Goal: Information Seeking & Learning: Learn about a topic

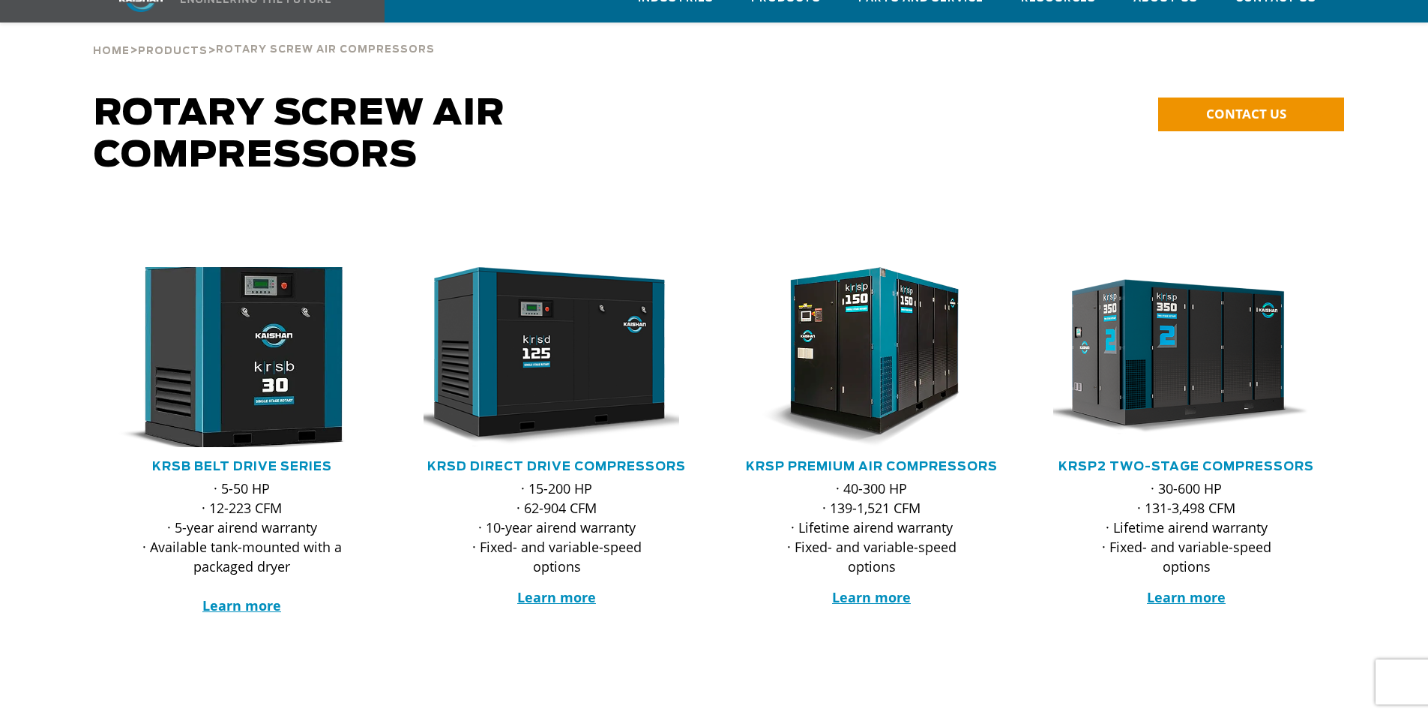
scroll to position [150, 0]
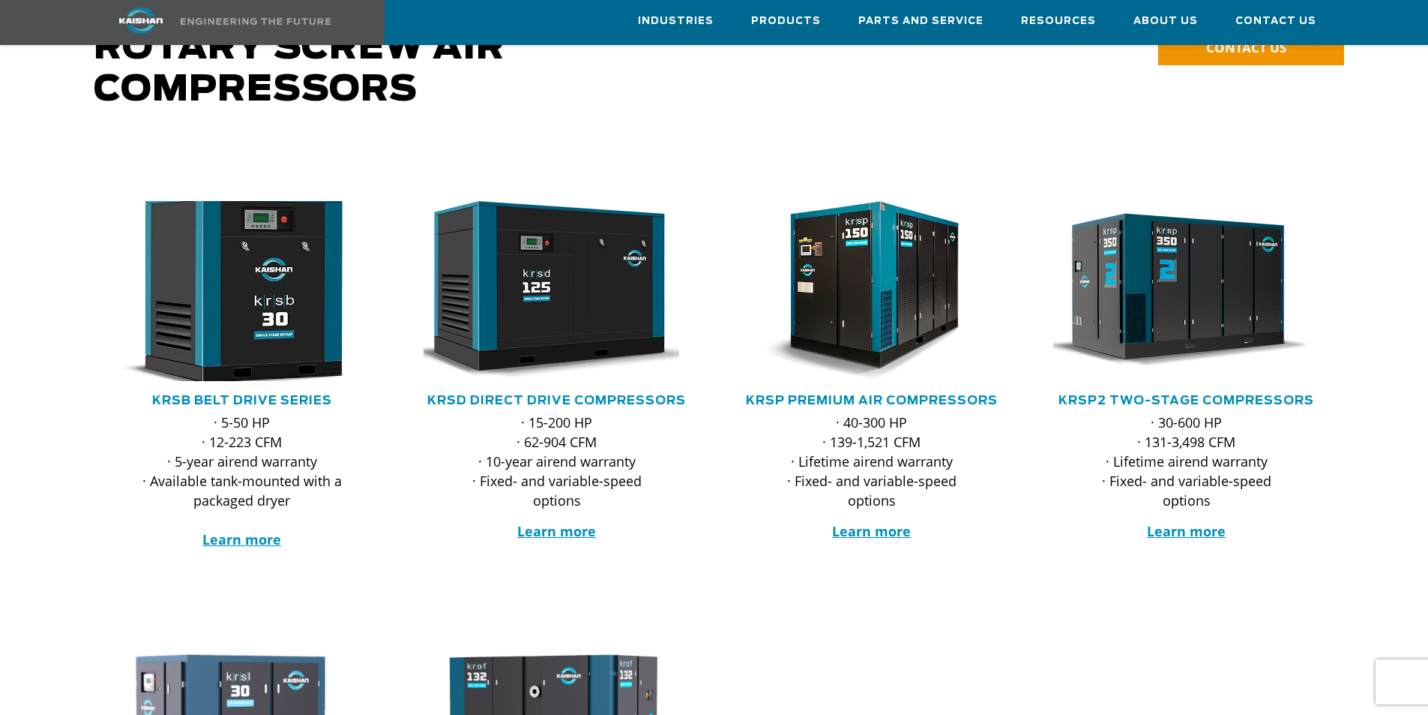
click at [286, 312] on img at bounding box center [231, 291] width 294 height 198
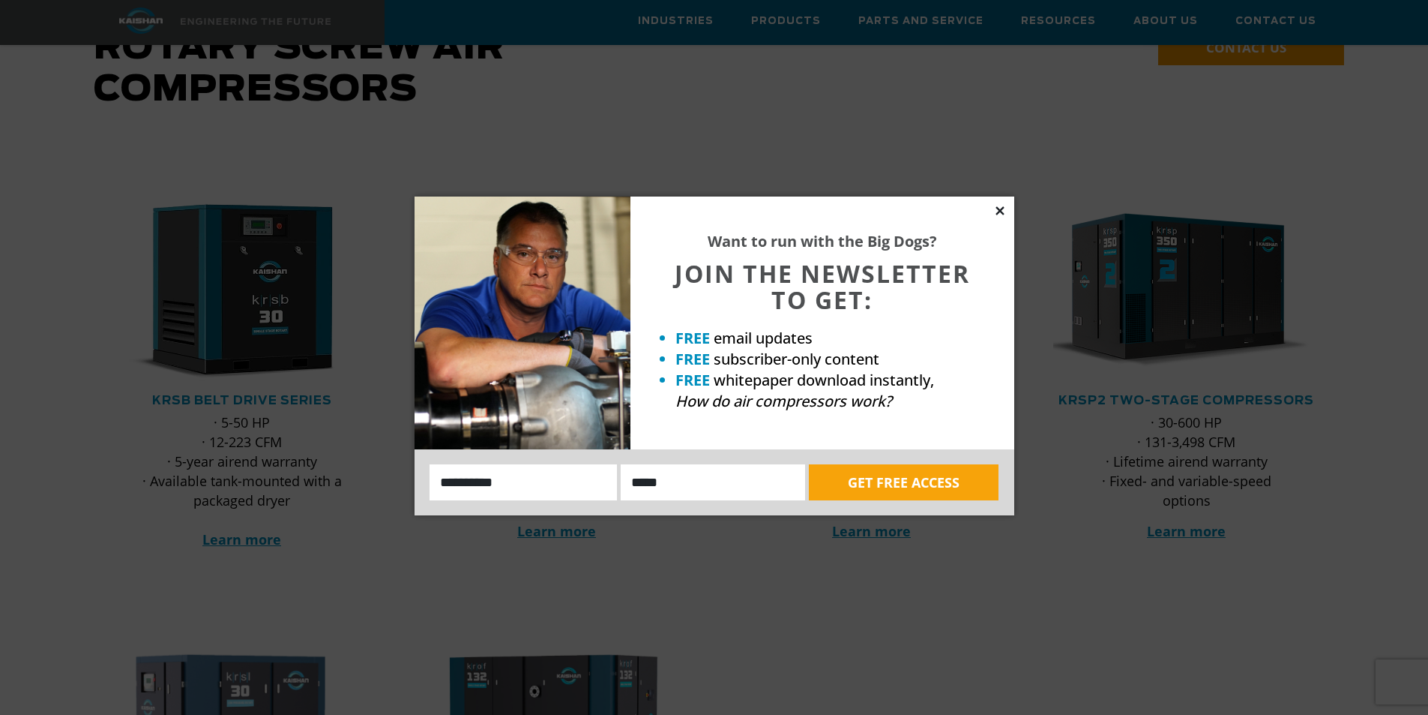
click at [1005, 209] on icon at bounding box center [999, 210] width 13 height 13
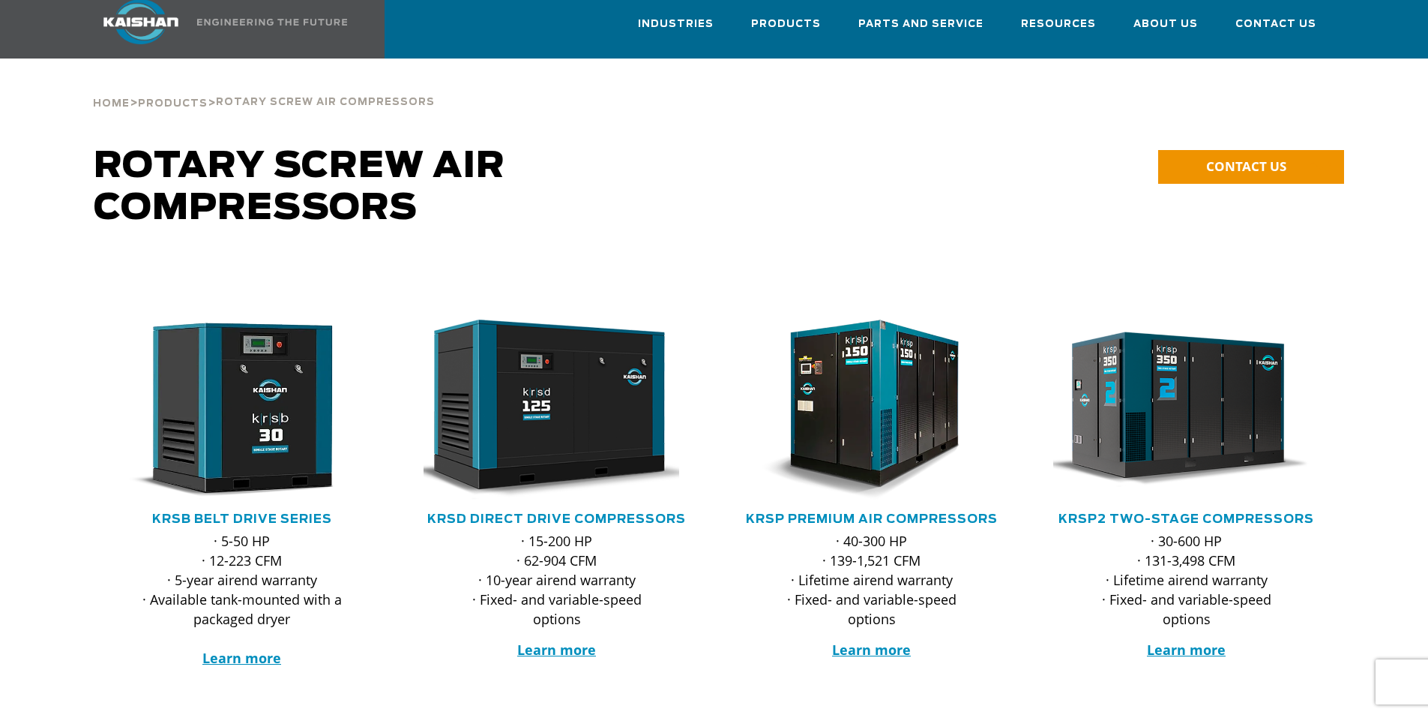
scroll to position [0, 0]
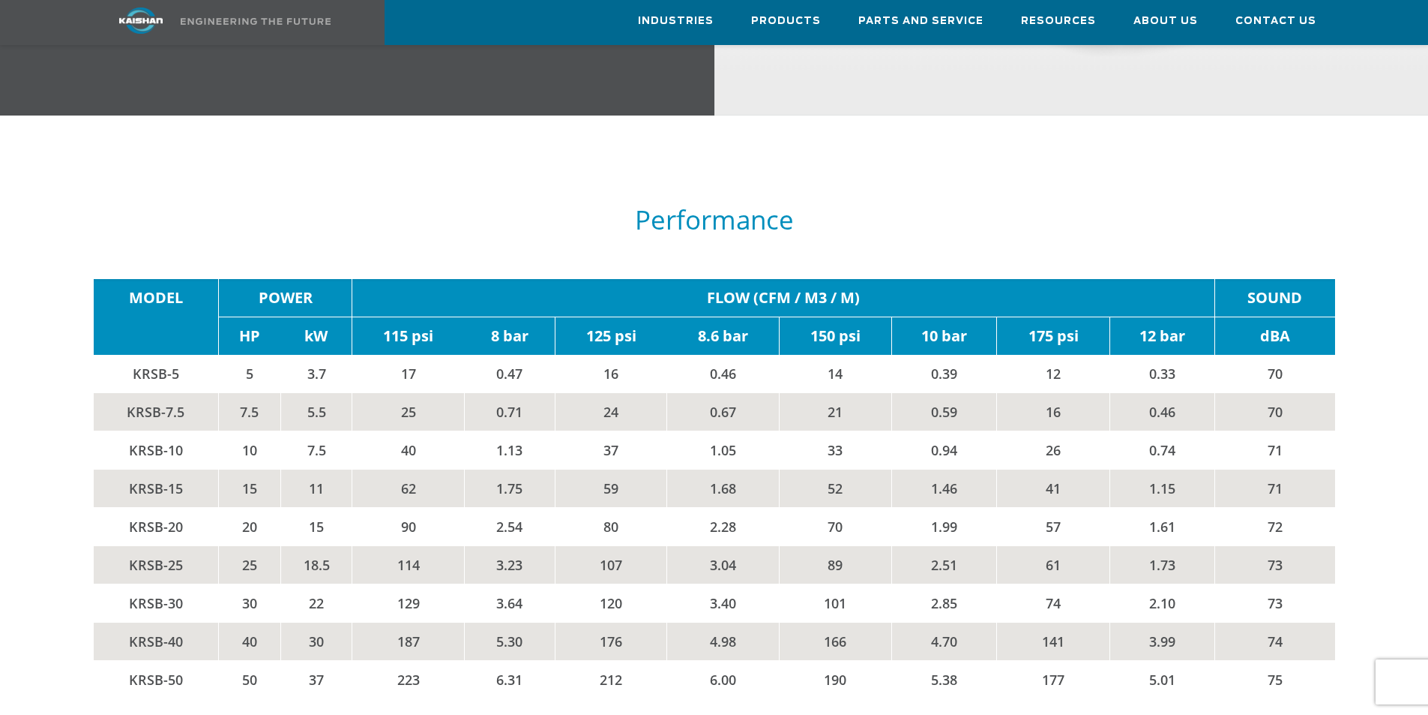
scroll to position [2474, 0]
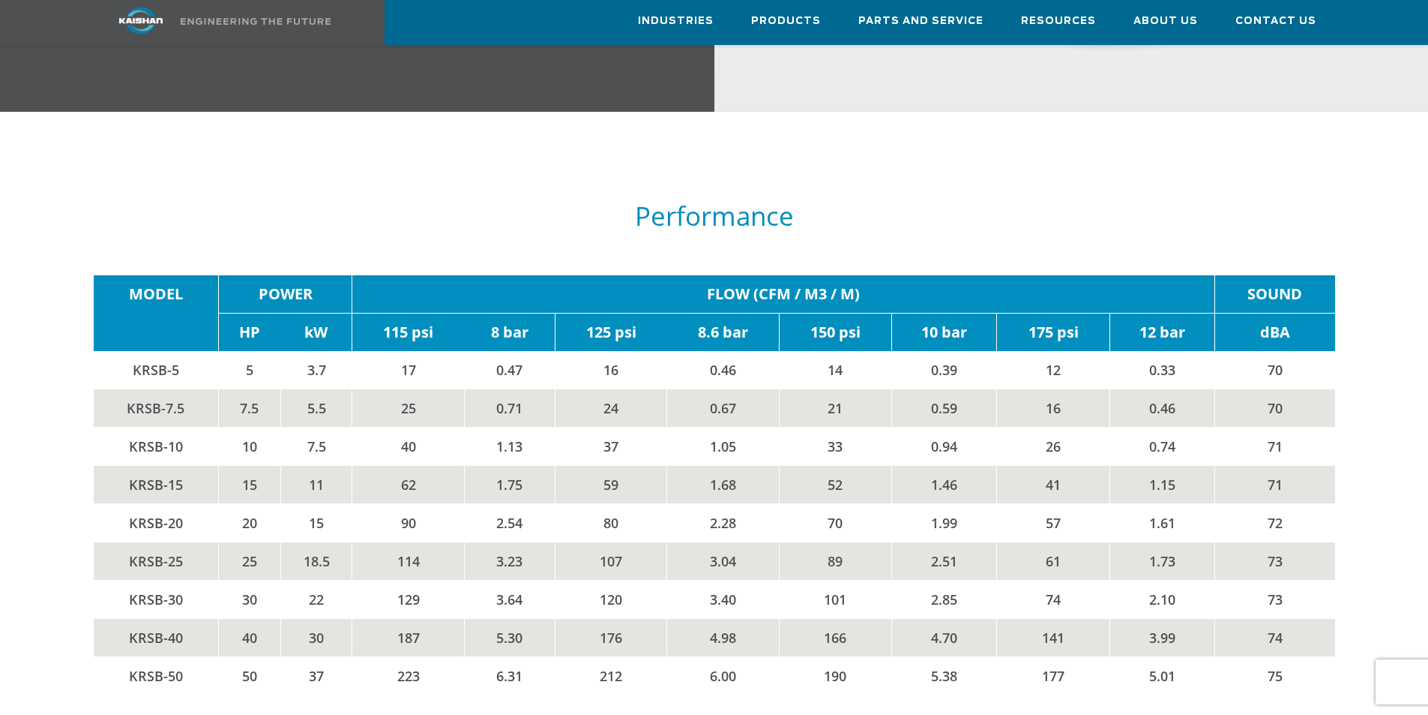
click at [246, 541] on td "25" at bounding box center [249, 560] width 62 height 38
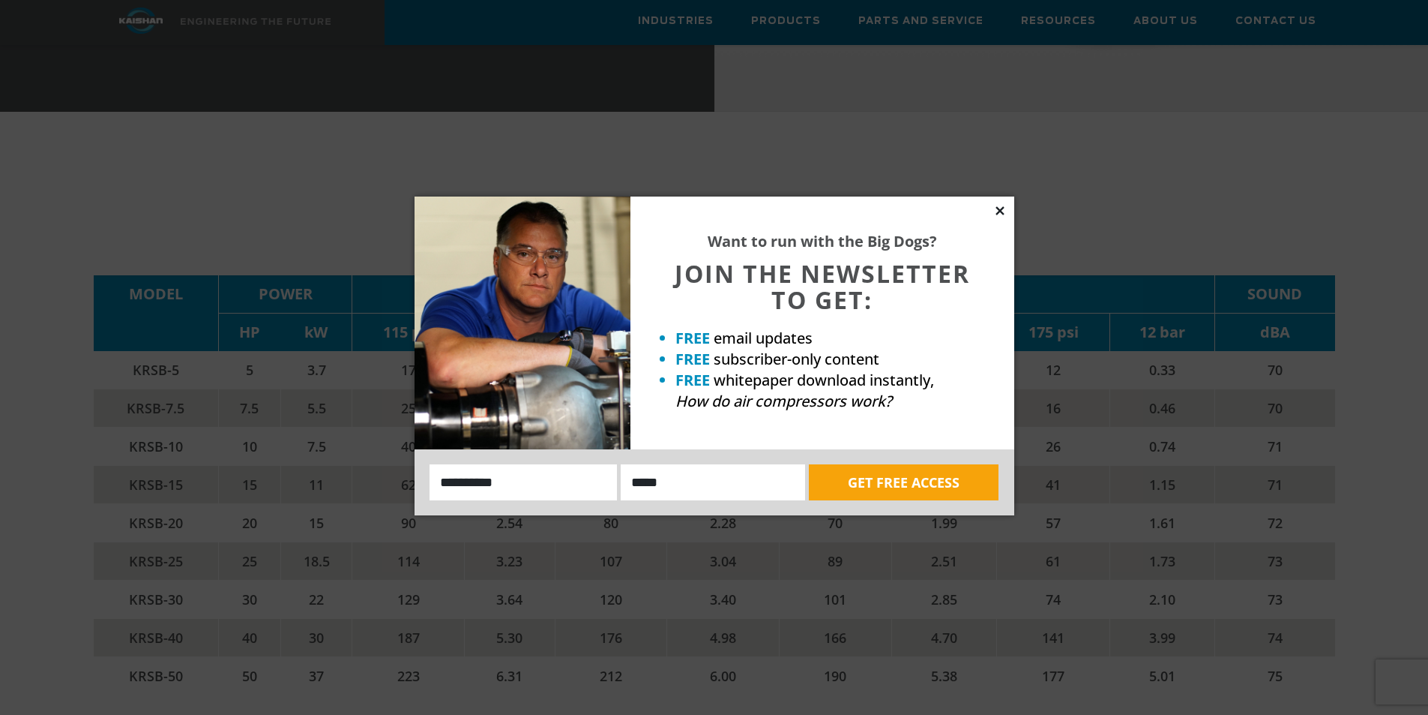
click at [1002, 213] on icon at bounding box center [1000, 210] width 8 height 8
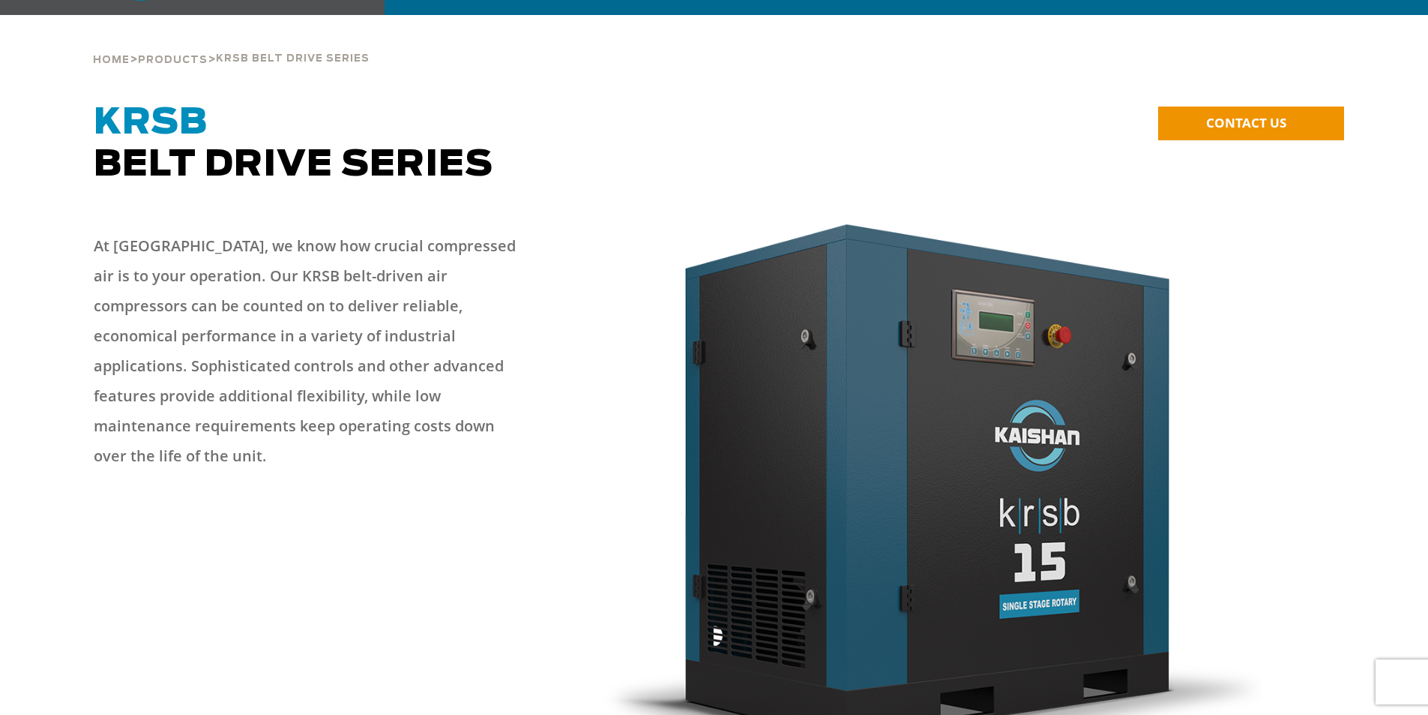
scroll to position [0, 0]
